Goal: Transaction & Acquisition: Purchase product/service

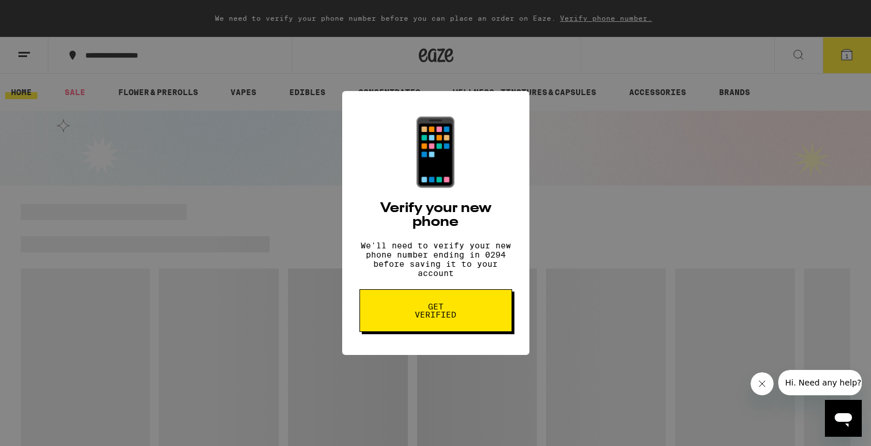
click at [477, 325] on button "Get verified" at bounding box center [435, 310] width 153 height 43
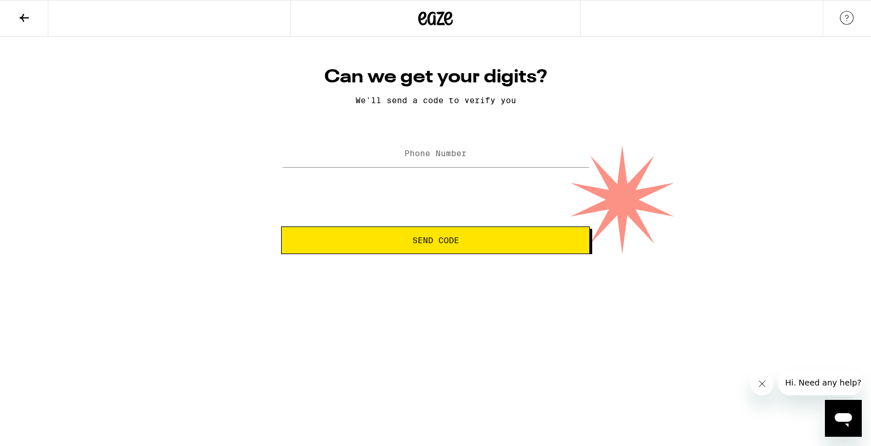
click at [26, 15] on icon at bounding box center [24, 18] width 14 height 14
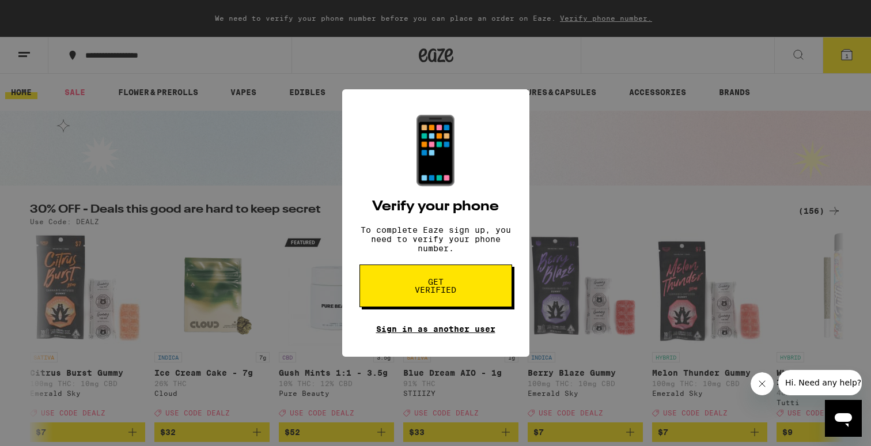
click at [402, 334] on link "Sign in as another user" at bounding box center [435, 328] width 119 height 9
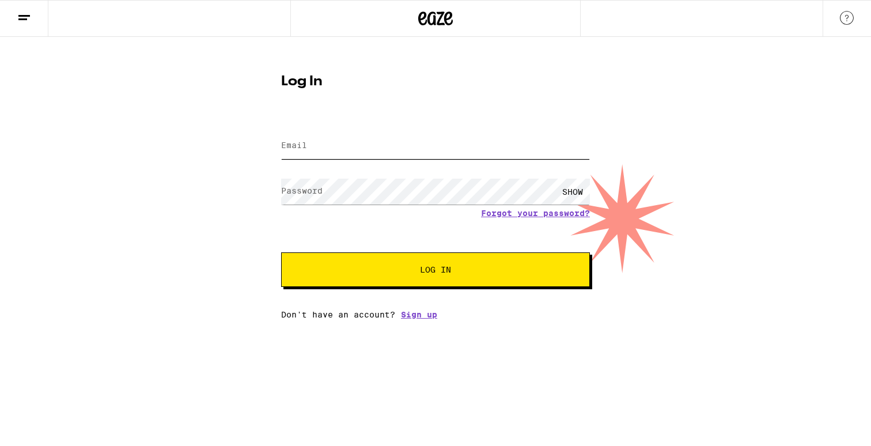
click at [356, 156] on input "Email" at bounding box center [435, 146] width 309 height 26
type input "mister.clean1919@gmail.com"
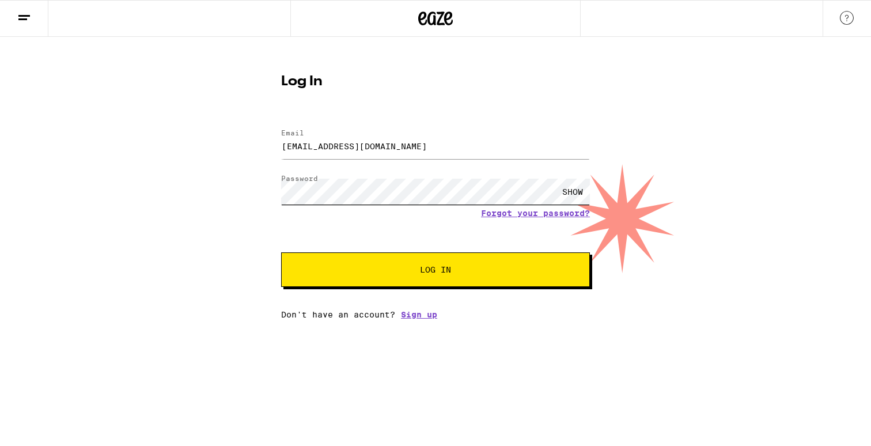
click at [281, 252] on button "Log In" at bounding box center [435, 269] width 309 height 35
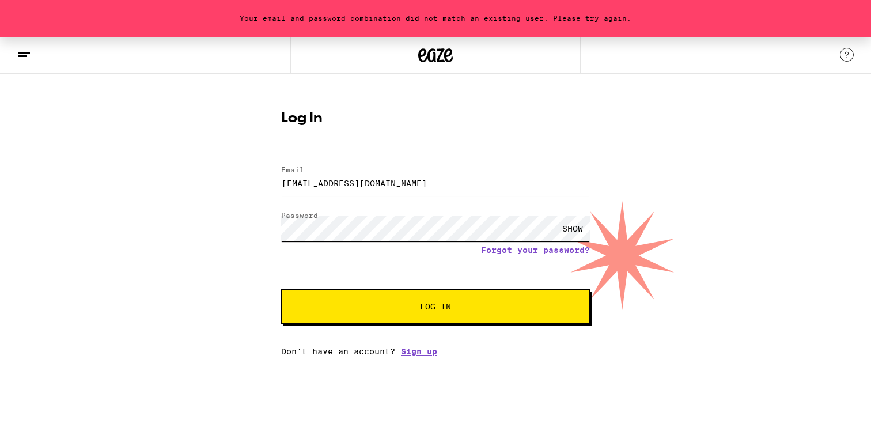
click at [281, 289] on button "Log In" at bounding box center [435, 306] width 309 height 35
